Goal: Information Seeking & Learning: Find specific fact

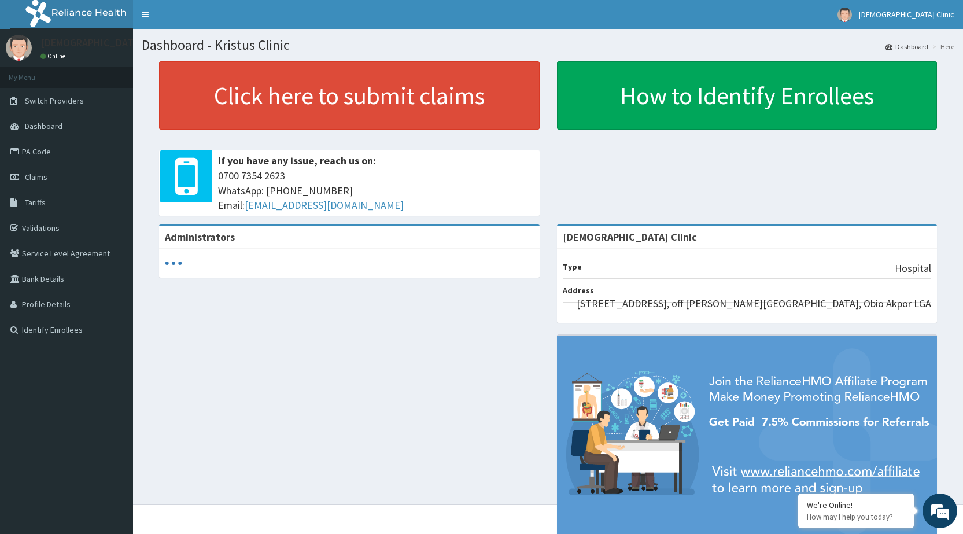
click at [34, 149] on link "PA Code" at bounding box center [66, 151] width 133 height 25
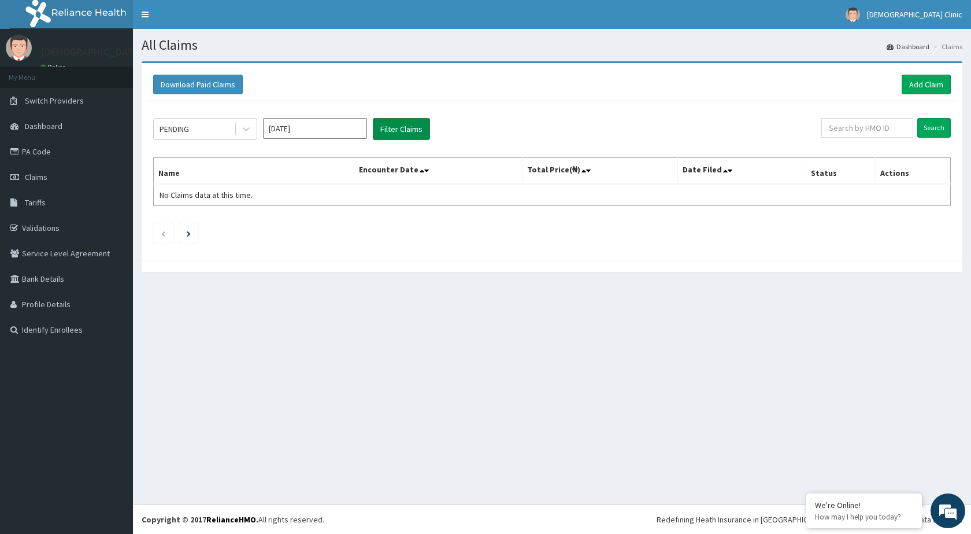
click at [387, 130] on button "Filter Claims" at bounding box center [401, 129] width 57 height 22
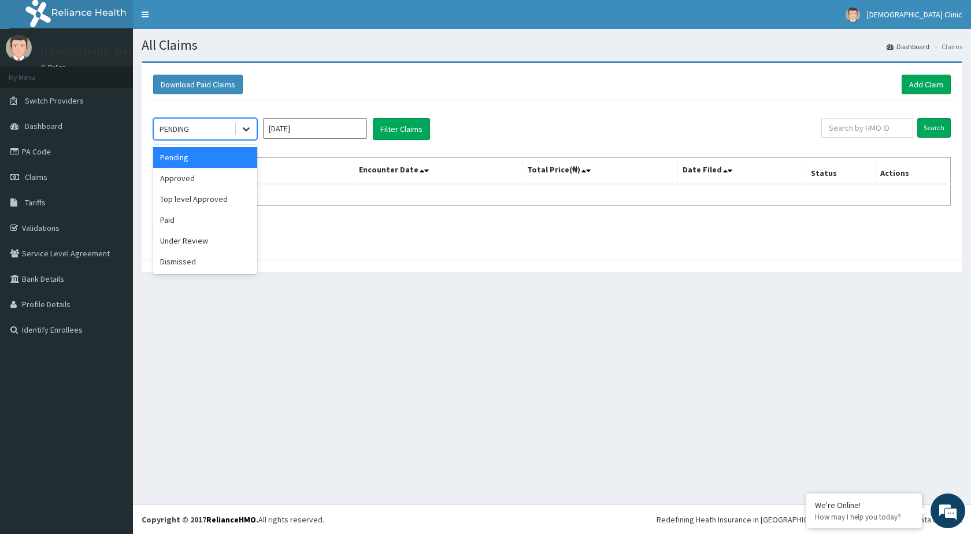
click at [246, 131] on icon at bounding box center [246, 130] width 7 height 4
click at [190, 175] on div "Approved" at bounding box center [205, 178] width 104 height 21
click at [395, 122] on button "Filter Claims" at bounding box center [401, 129] width 57 height 22
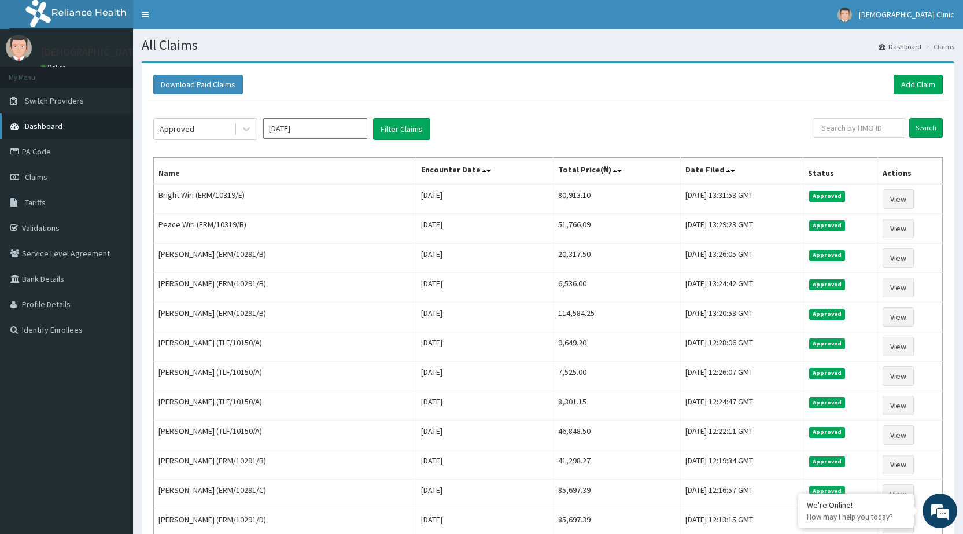
click at [42, 125] on span "Dashboard" at bounding box center [44, 126] width 38 height 10
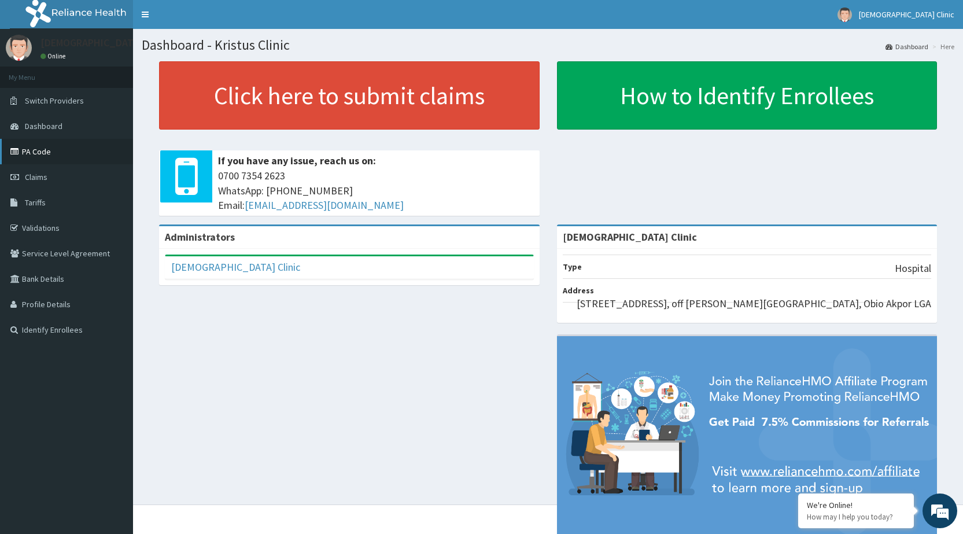
click at [32, 151] on link "PA Code" at bounding box center [66, 151] width 133 height 25
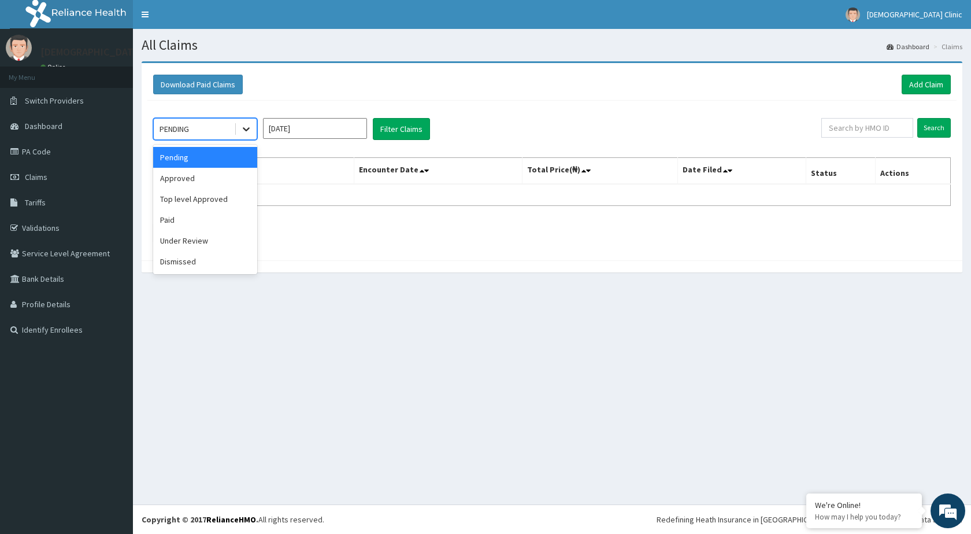
click at [247, 132] on icon at bounding box center [247, 129] width 12 height 12
click at [176, 240] on div "Under Review" at bounding box center [205, 240] width 104 height 21
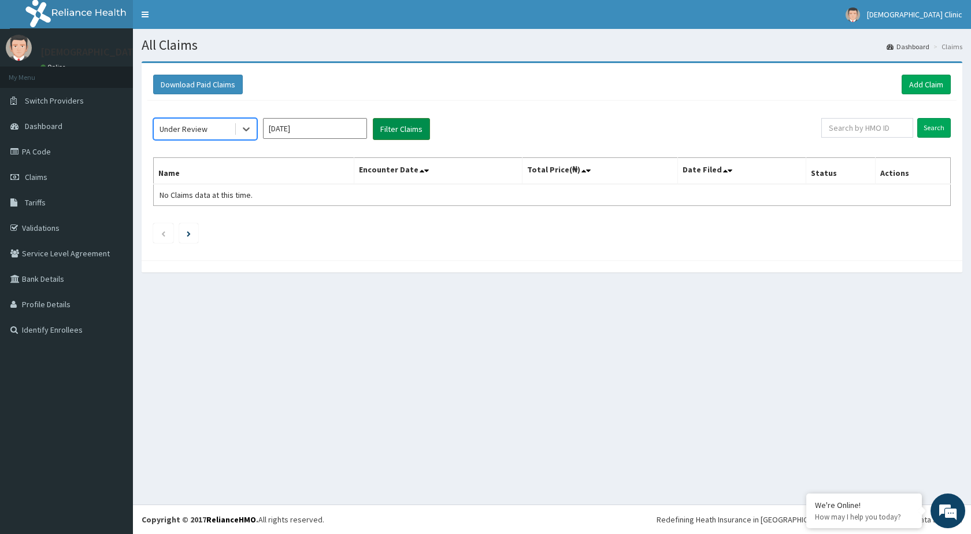
click at [396, 128] on button "Filter Claims" at bounding box center [401, 129] width 57 height 22
click at [395, 128] on button "Filter Claims" at bounding box center [401, 129] width 57 height 22
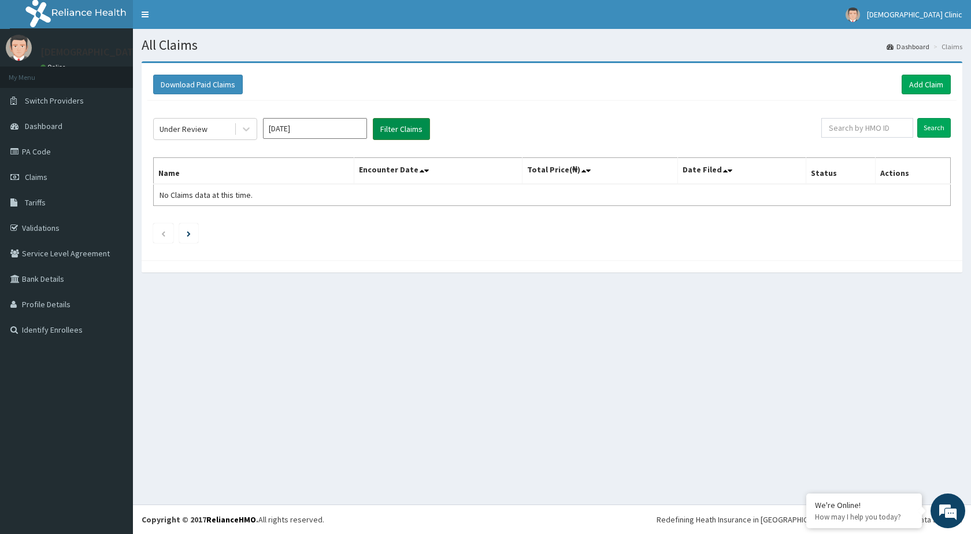
click at [395, 128] on button "Filter Claims" at bounding box center [401, 129] width 57 height 22
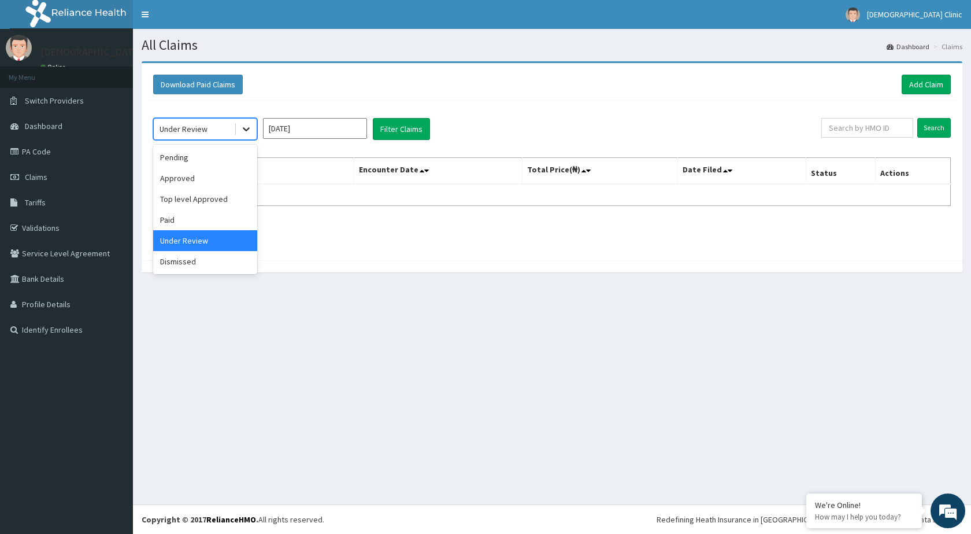
click at [250, 127] on icon at bounding box center [247, 129] width 12 height 12
click at [186, 177] on div "Approved" at bounding box center [205, 178] width 104 height 21
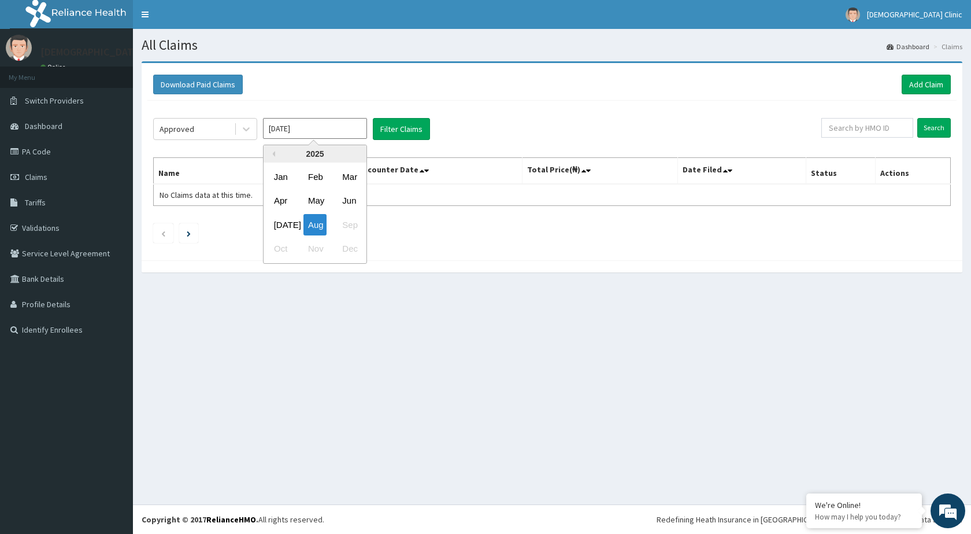
click at [356, 131] on input "Aug 2025" at bounding box center [315, 128] width 104 height 21
click at [387, 128] on button "Filter Claims" at bounding box center [401, 129] width 57 height 22
click at [390, 128] on button "Filter Claims" at bounding box center [401, 129] width 57 height 22
click at [316, 220] on div "Approved Aug 2025 Previous Year 2025 Jan Feb Mar Apr May Jun Jul Aug Sep Oct No…" at bounding box center [551, 178] width 809 height 154
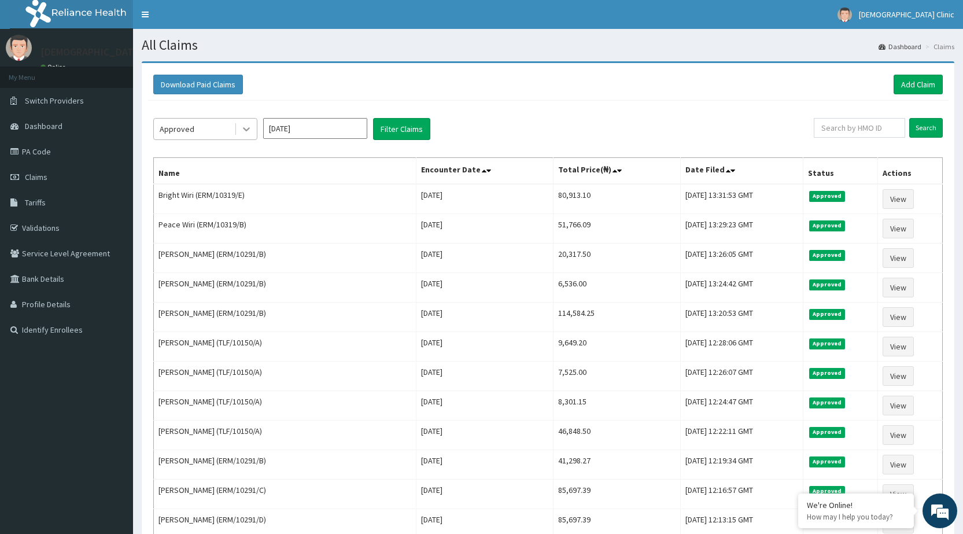
click at [251, 132] on icon at bounding box center [247, 129] width 12 height 12
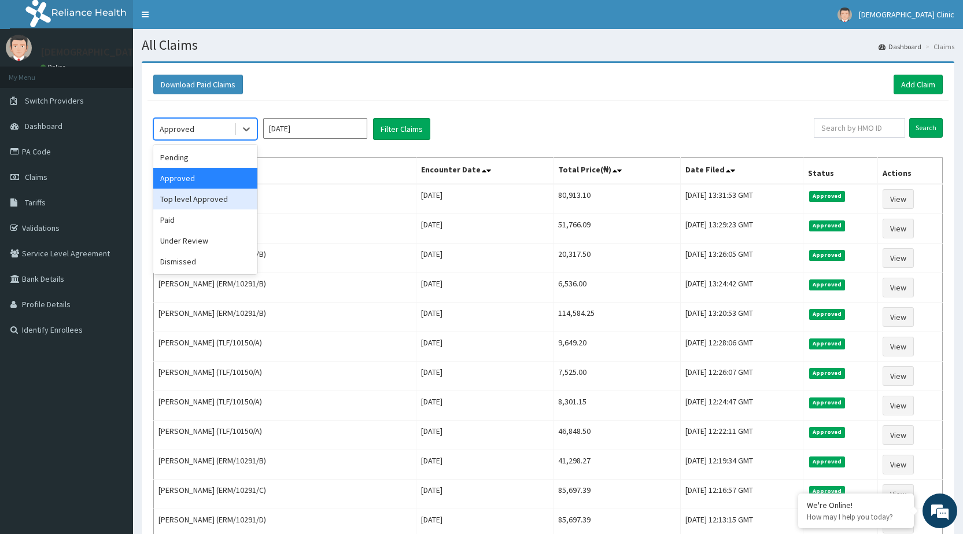
click at [205, 199] on div "Top level Approved" at bounding box center [205, 198] width 104 height 21
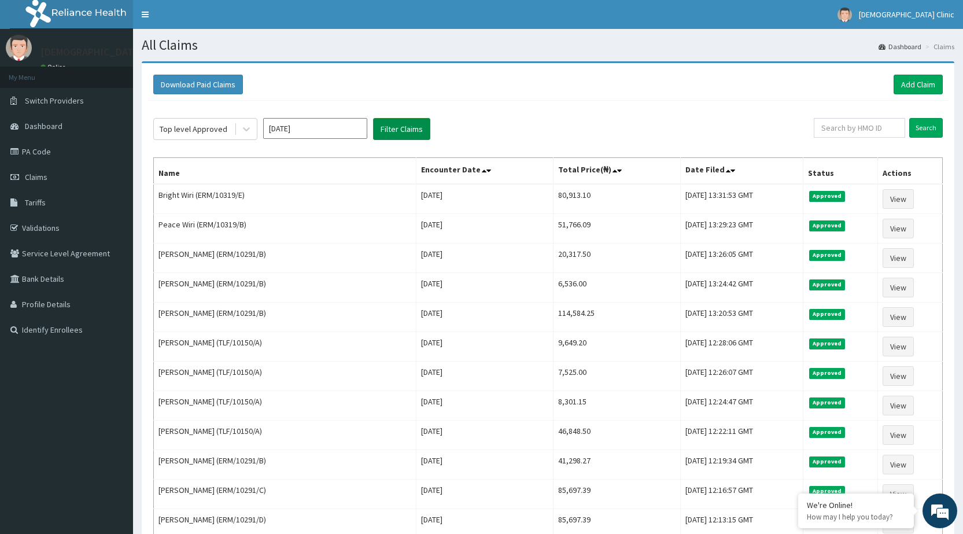
click at [402, 124] on button "Filter Claims" at bounding box center [401, 129] width 57 height 22
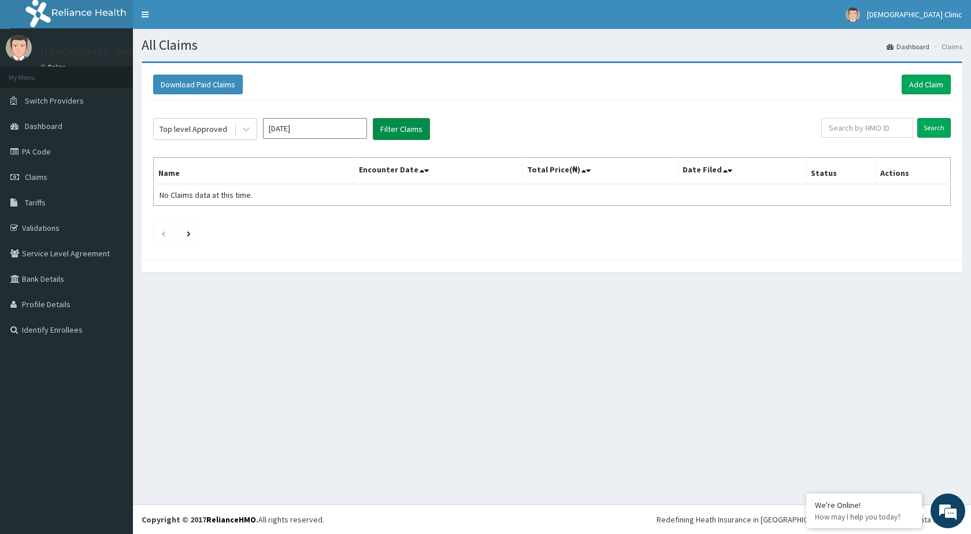
click at [397, 125] on button "Filter Claims" at bounding box center [401, 129] width 57 height 22
click at [33, 124] on span "Dashboard" at bounding box center [44, 126] width 38 height 10
click at [33, 123] on span "Dashboard" at bounding box center [44, 126] width 38 height 10
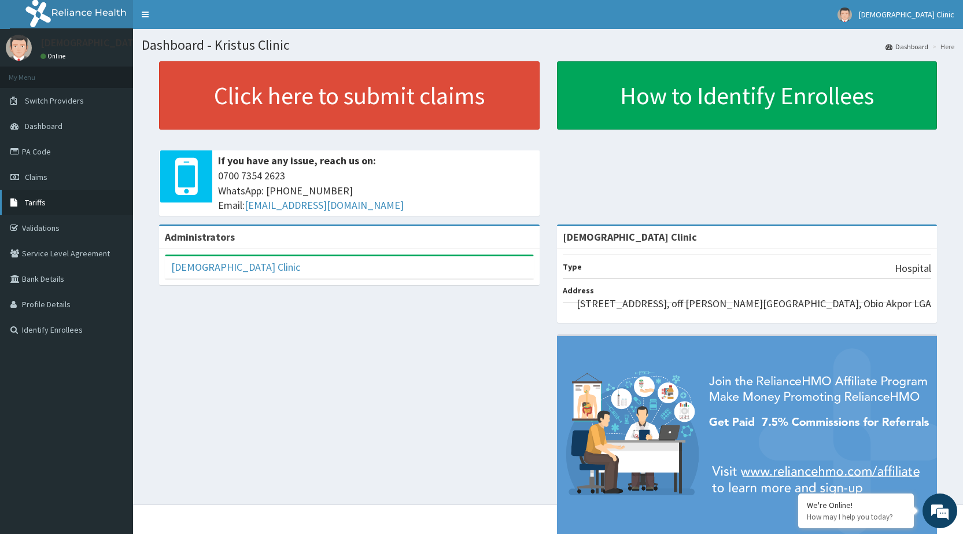
click at [38, 204] on span "Tariffs" at bounding box center [35, 202] width 21 height 10
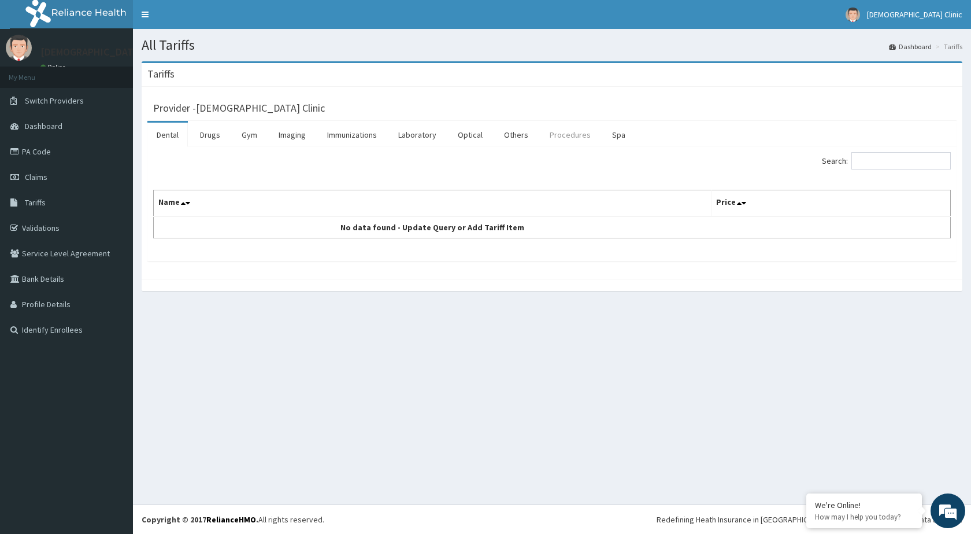
click at [559, 135] on link "Procedures" at bounding box center [571, 135] width 60 height 24
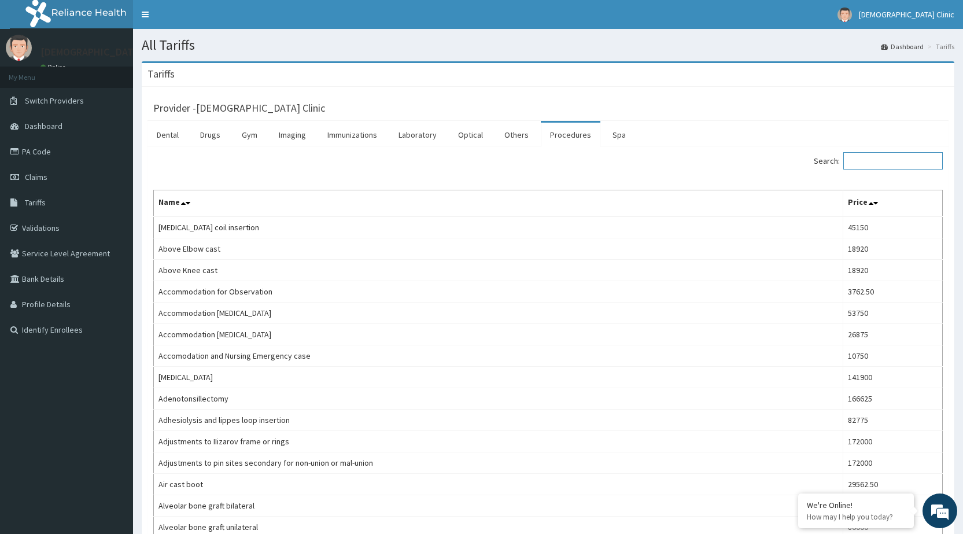
click at [865, 165] on input "Search:" at bounding box center [892, 160] width 99 height 17
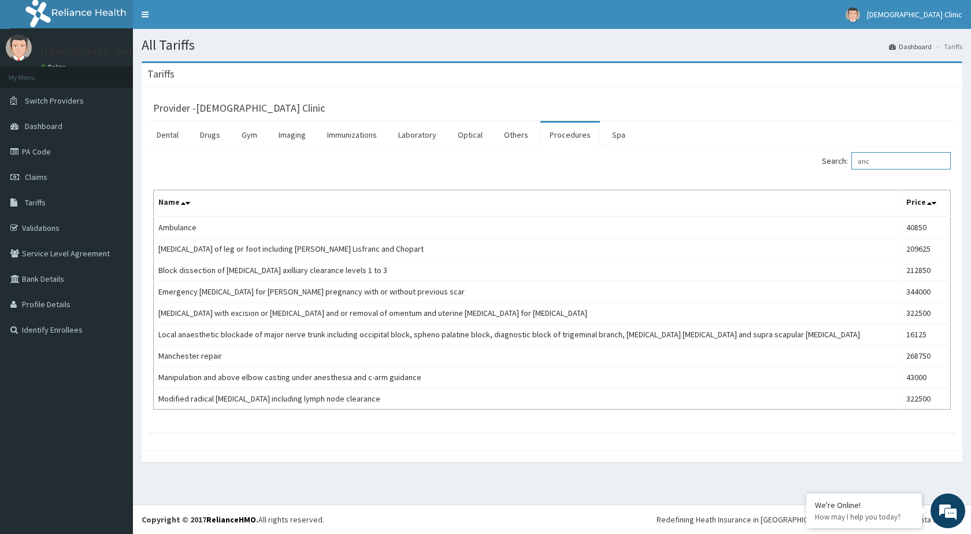
type input "anc"
click at [572, 135] on link "Procedures" at bounding box center [571, 135] width 60 height 24
click at [211, 136] on link "Drugs" at bounding box center [210, 135] width 39 height 24
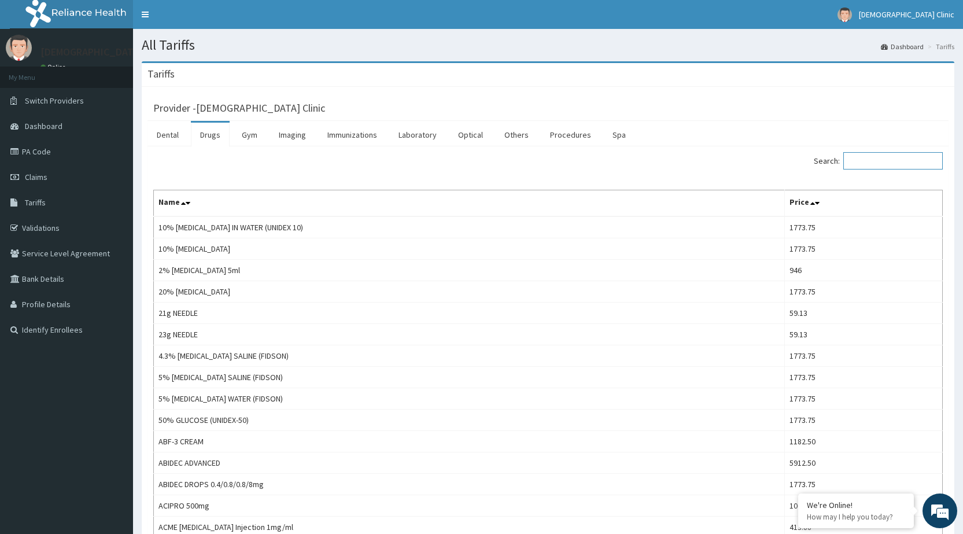
click at [861, 167] on input "Search:" at bounding box center [892, 160] width 99 height 17
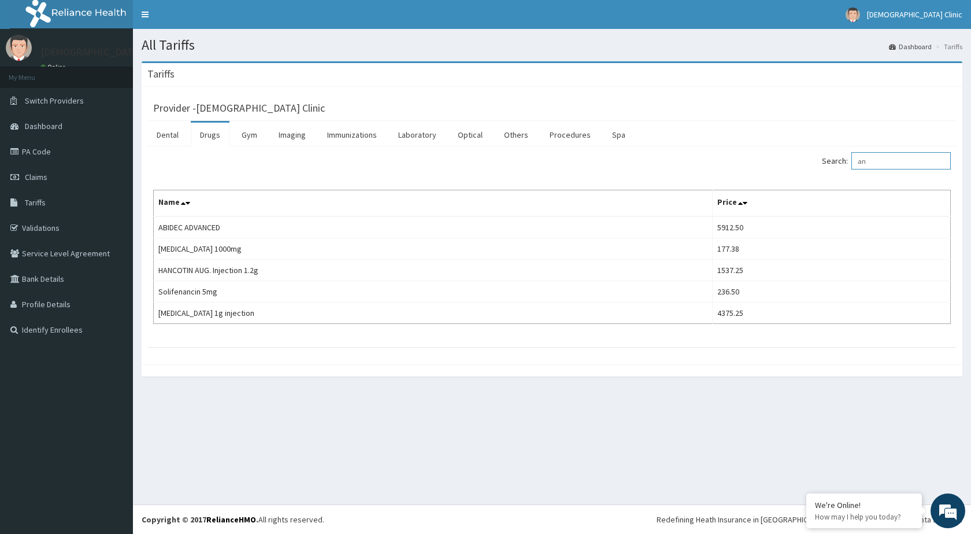
type input "a"
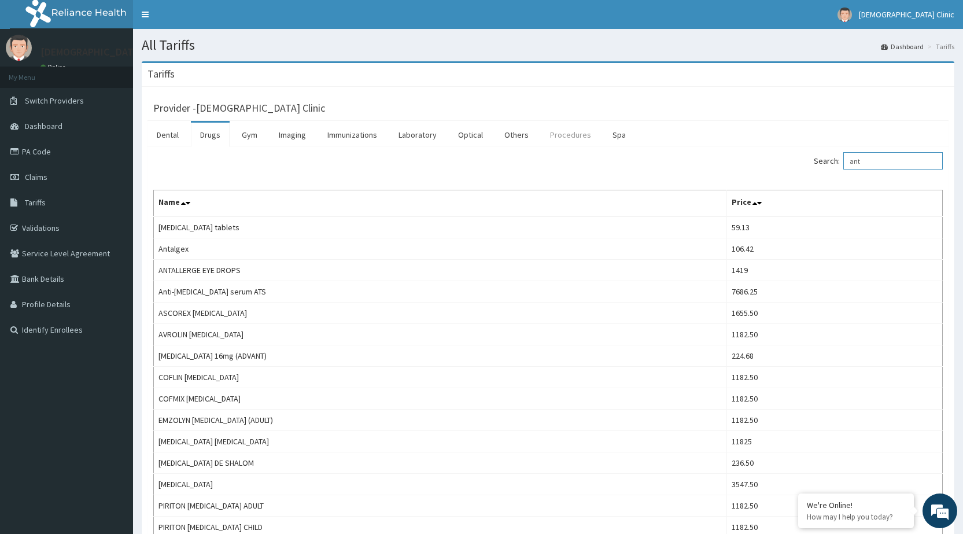
type input "ant"
click at [563, 135] on link "Procedures" at bounding box center [571, 135] width 60 height 24
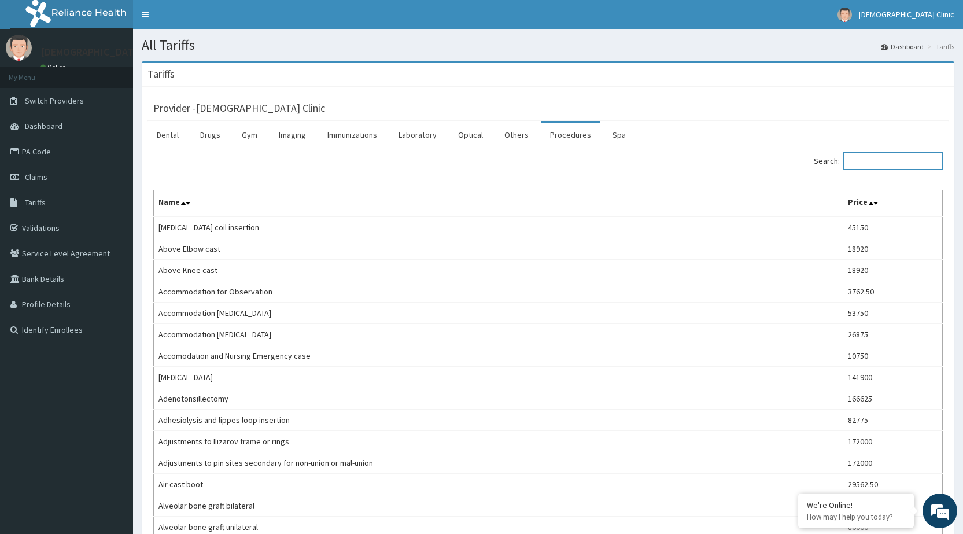
click at [876, 164] on input "Search:" at bounding box center [892, 160] width 99 height 17
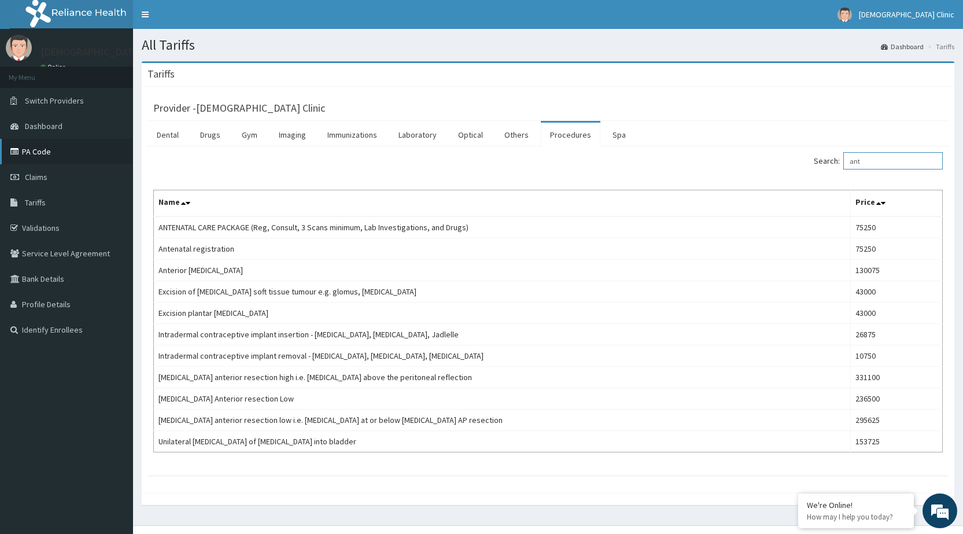
type input "ant"
click at [37, 150] on link "PA Code" at bounding box center [66, 151] width 133 height 25
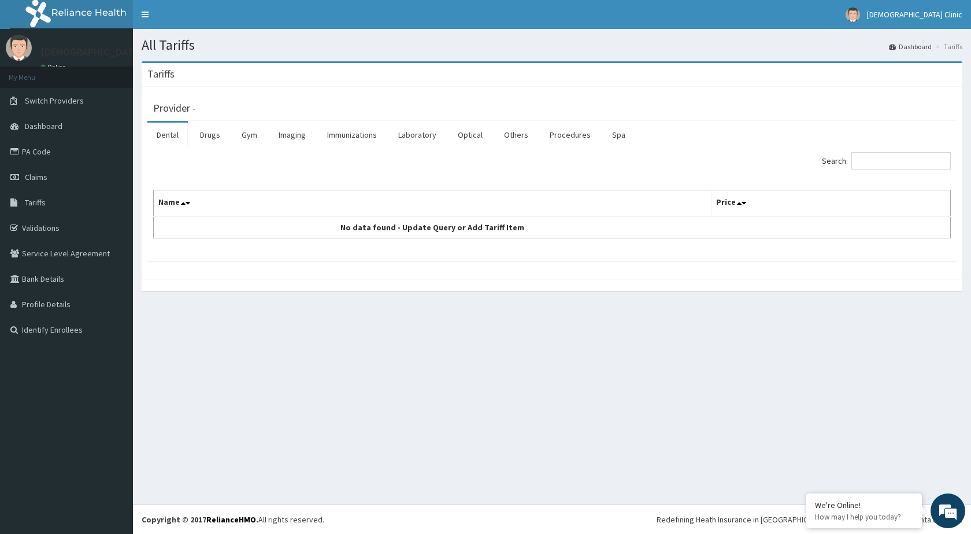
click at [567, 136] on link "Procedures" at bounding box center [571, 135] width 60 height 24
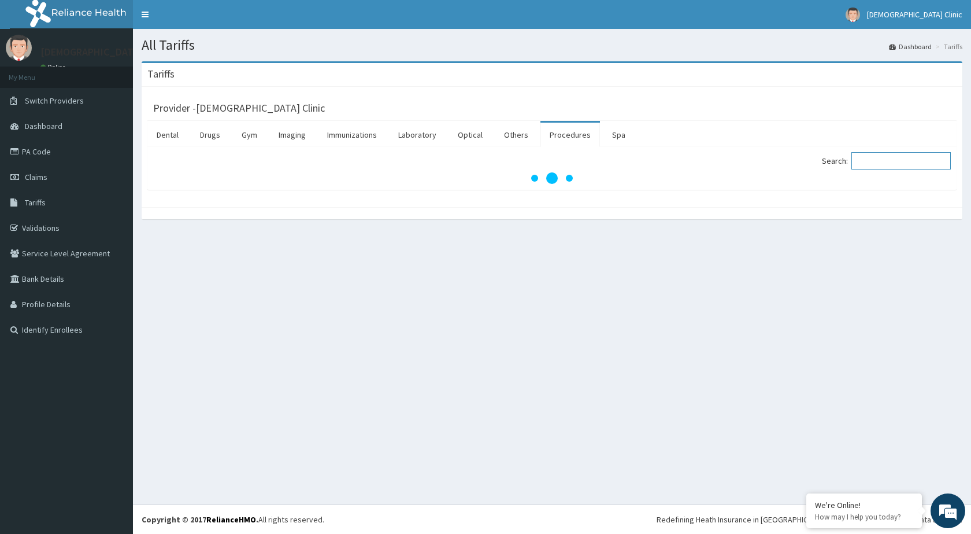
click at [879, 161] on input "Search:" at bounding box center [901, 160] width 99 height 17
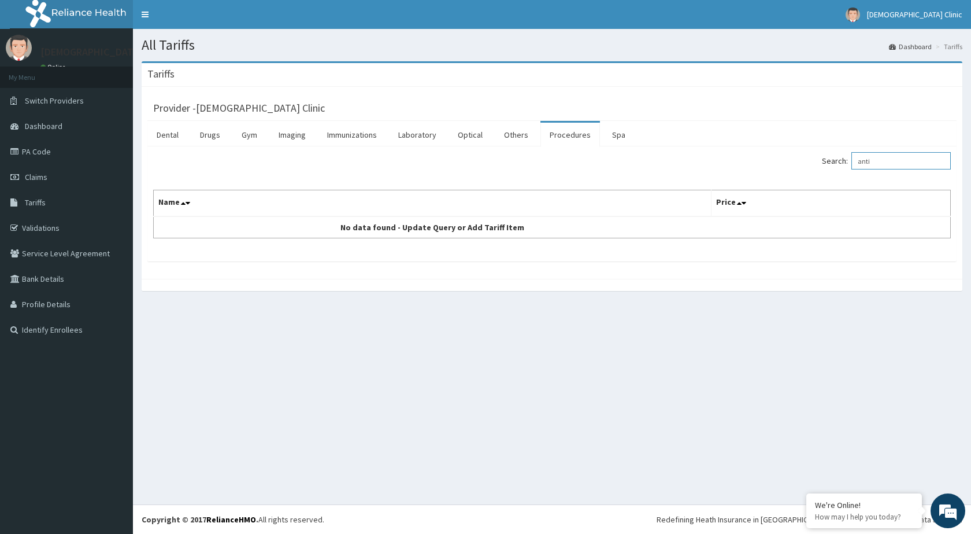
type input "anti"
click at [577, 134] on link "Procedures" at bounding box center [571, 135] width 60 height 24
click at [213, 132] on link "Drugs" at bounding box center [210, 135] width 39 height 24
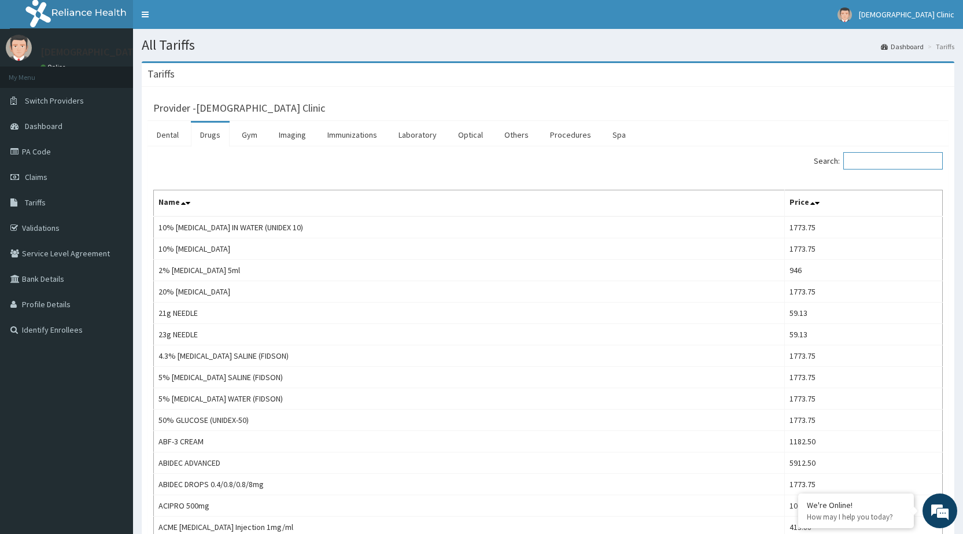
click at [886, 166] on input "Search:" at bounding box center [892, 160] width 99 height 17
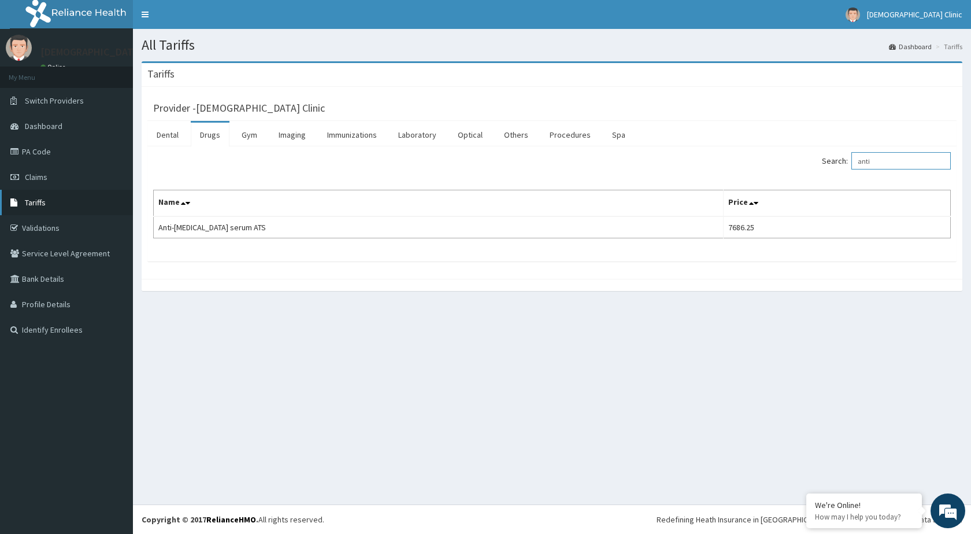
type input "anti"
click at [38, 202] on span "Tariffs" at bounding box center [35, 202] width 21 height 10
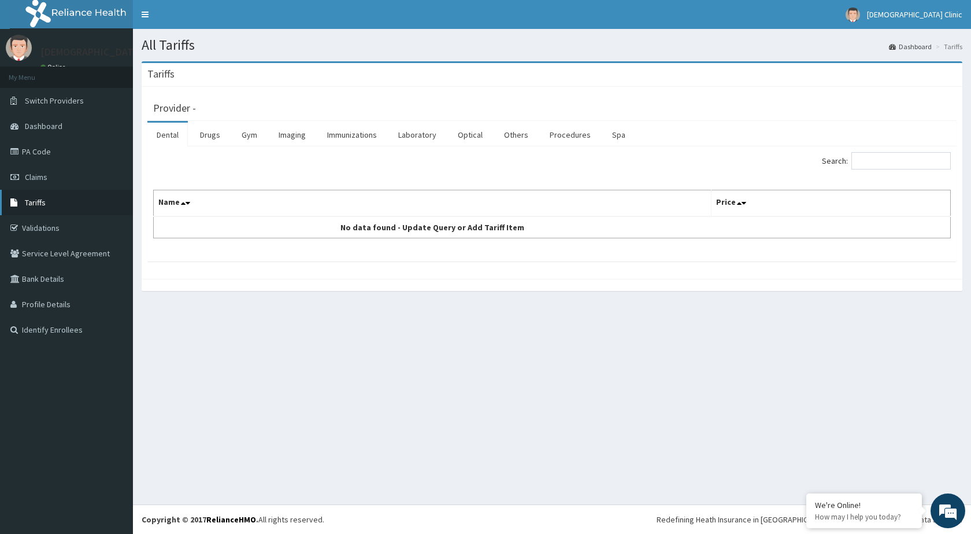
click at [34, 202] on span "Tariffs" at bounding box center [35, 202] width 21 height 10
click at [568, 137] on link "Procedures" at bounding box center [571, 135] width 60 height 24
click at [886, 159] on input "Search:" at bounding box center [901, 160] width 99 height 17
type input "a"
click at [565, 134] on link "Procedures" at bounding box center [571, 135] width 60 height 24
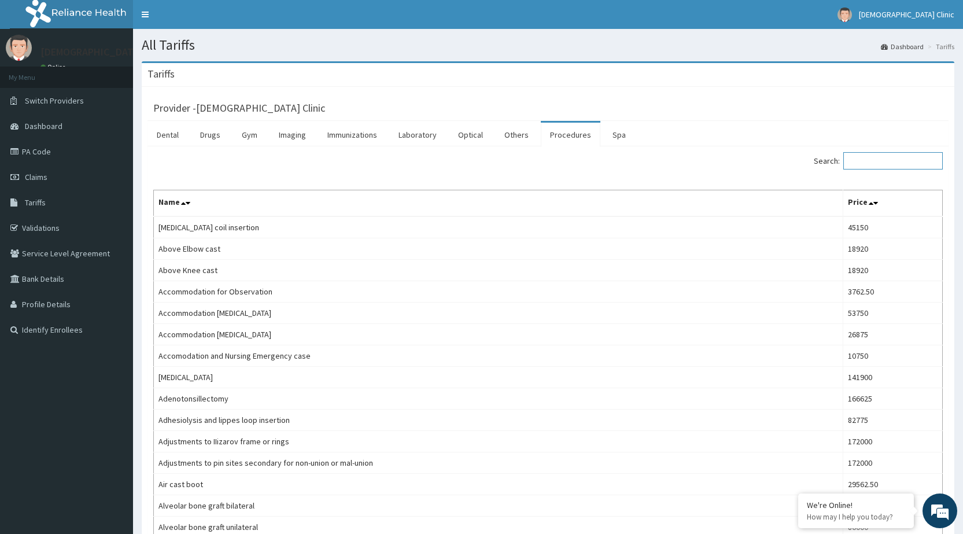
click at [887, 165] on input "Search:" at bounding box center [892, 160] width 99 height 17
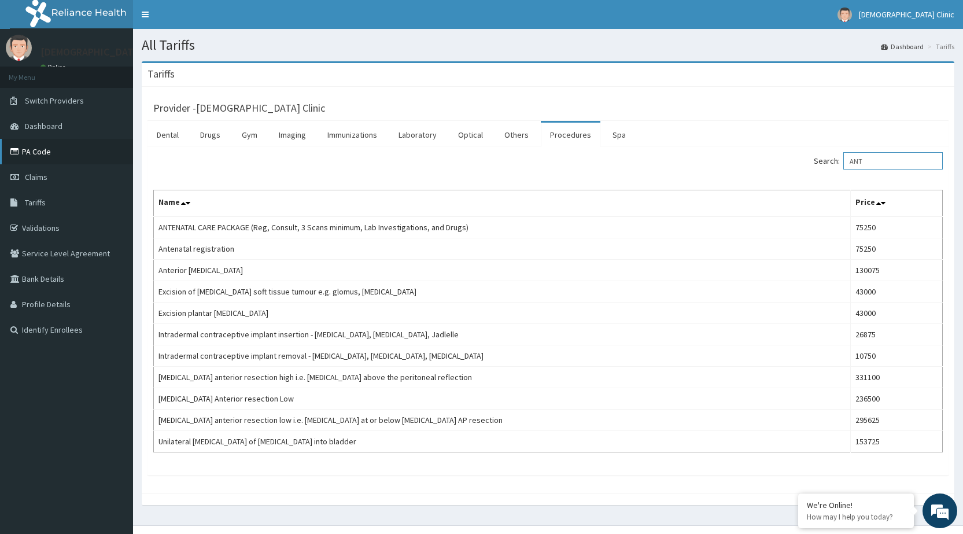
type input "ANT"
click at [28, 147] on link "PA Code" at bounding box center [66, 151] width 133 height 25
